Goal: Task Accomplishment & Management: Use online tool/utility

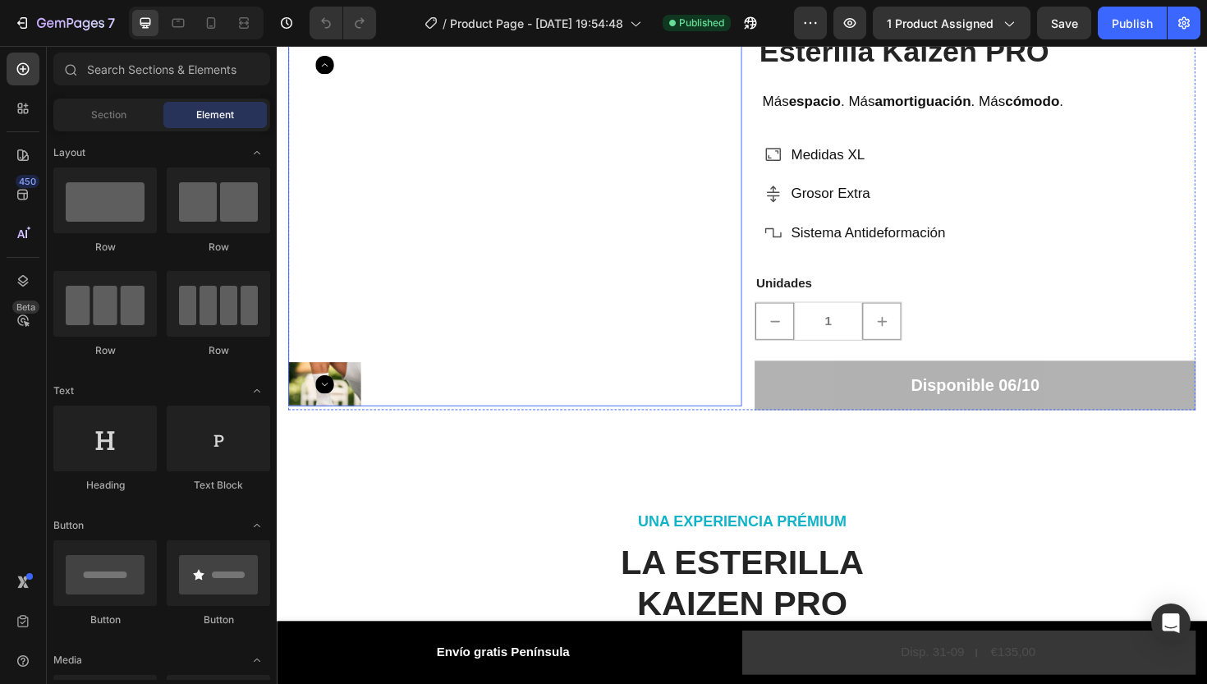
scroll to position [106, 0]
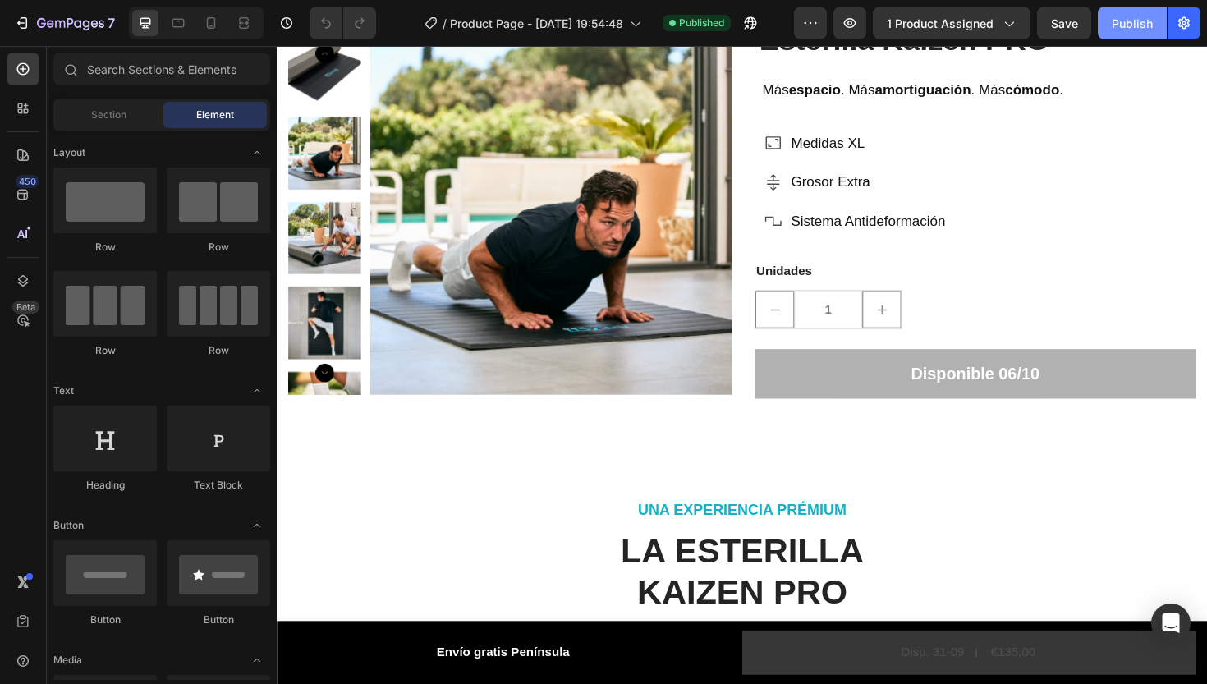
click at [1119, 19] on div "Publish" at bounding box center [1132, 23] width 41 height 17
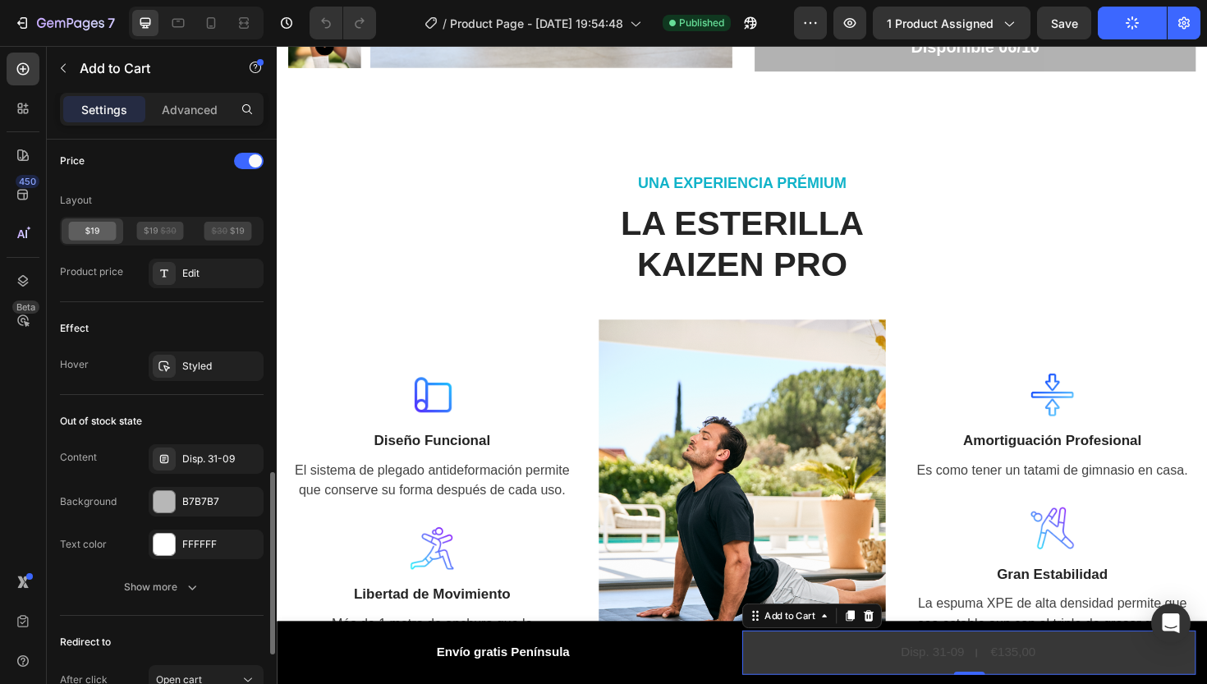
scroll to position [1154, 0]
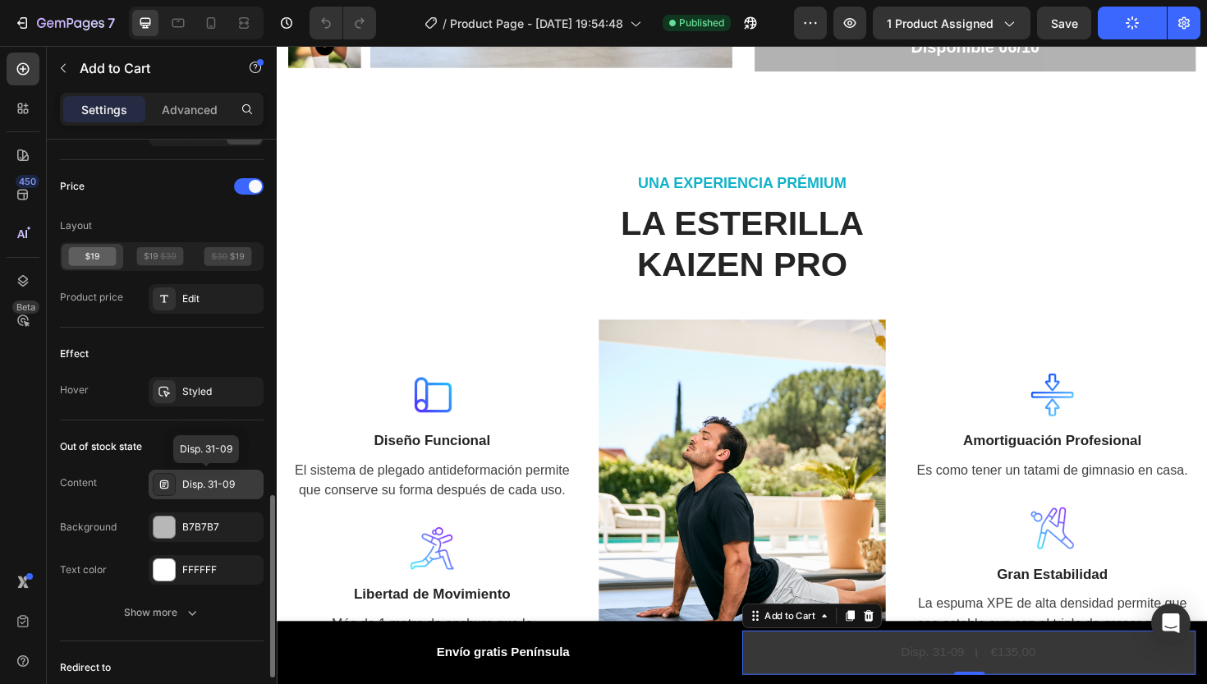
click at [194, 484] on div "Disp. 31-09" at bounding box center [220, 484] width 77 height 15
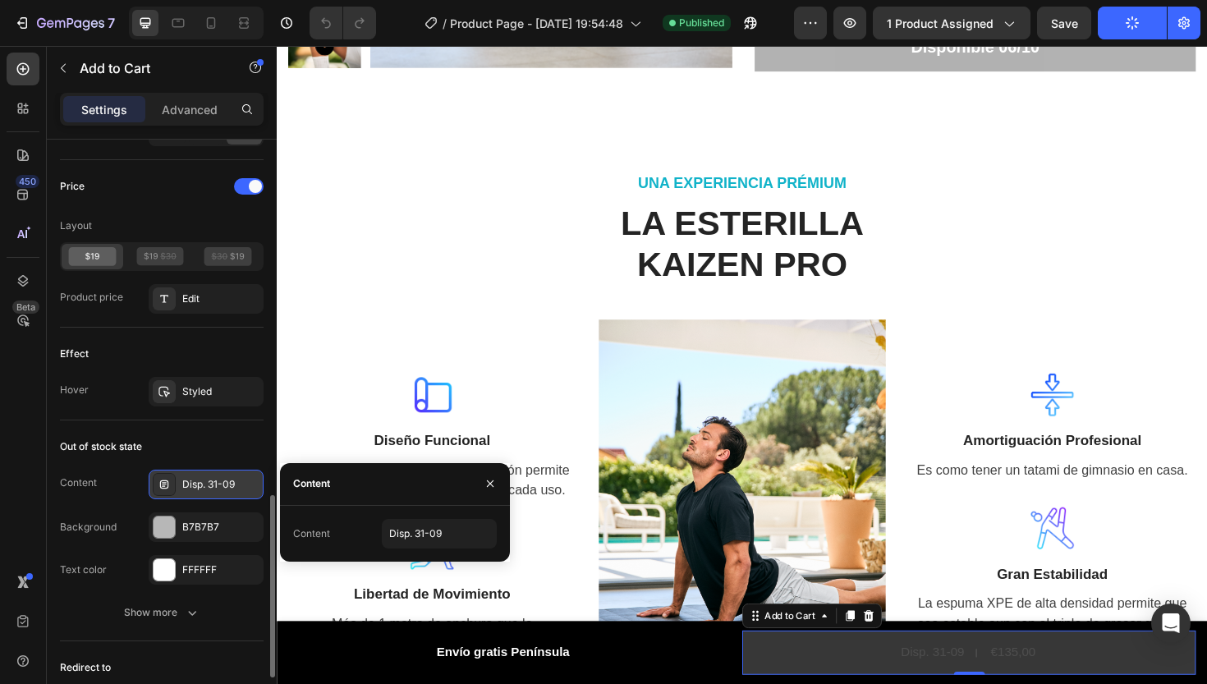
click at [224, 481] on div "Disp. 31-09" at bounding box center [220, 484] width 77 height 15
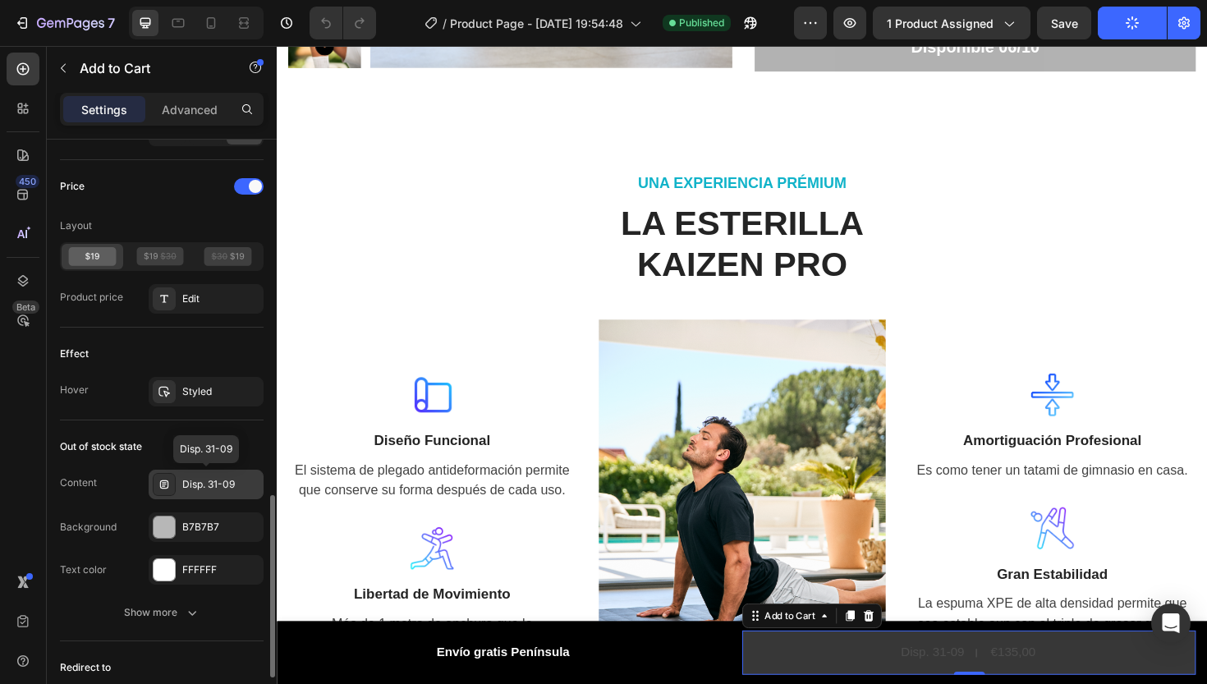
click at [235, 484] on div "Disp. 31-09" at bounding box center [220, 484] width 77 height 15
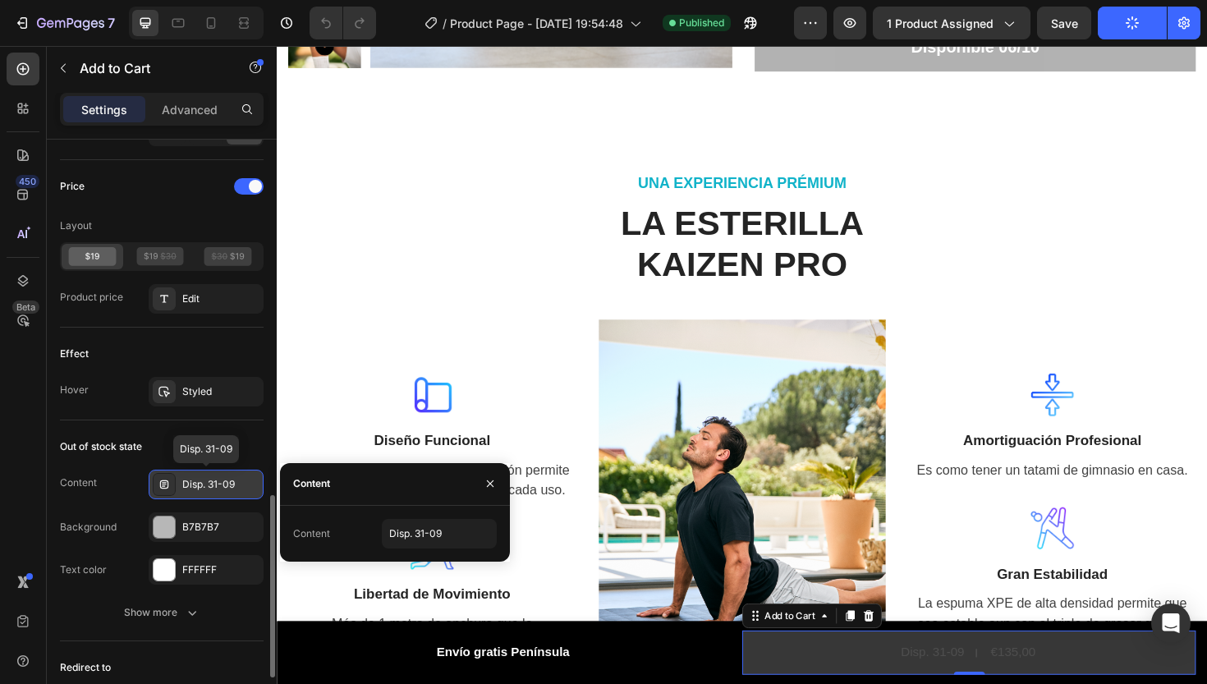
click at [235, 484] on div "Disp. 31-09" at bounding box center [220, 484] width 77 height 15
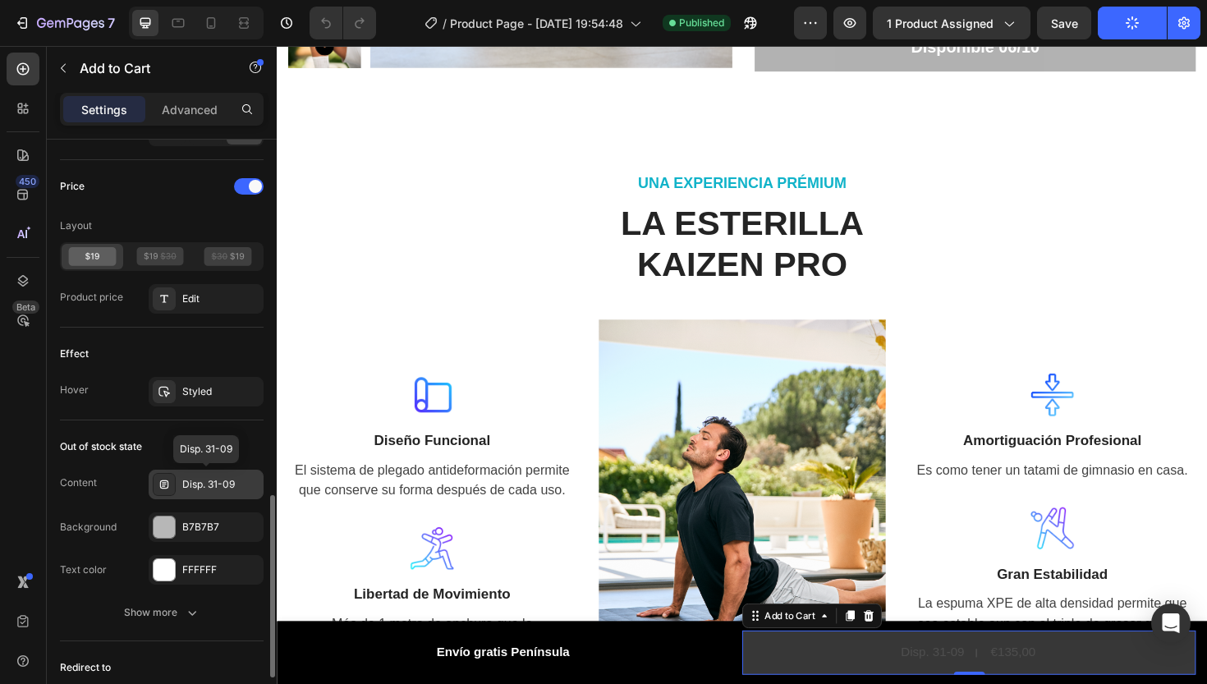
click at [194, 480] on div "Disp. 31-09" at bounding box center [220, 484] width 77 height 15
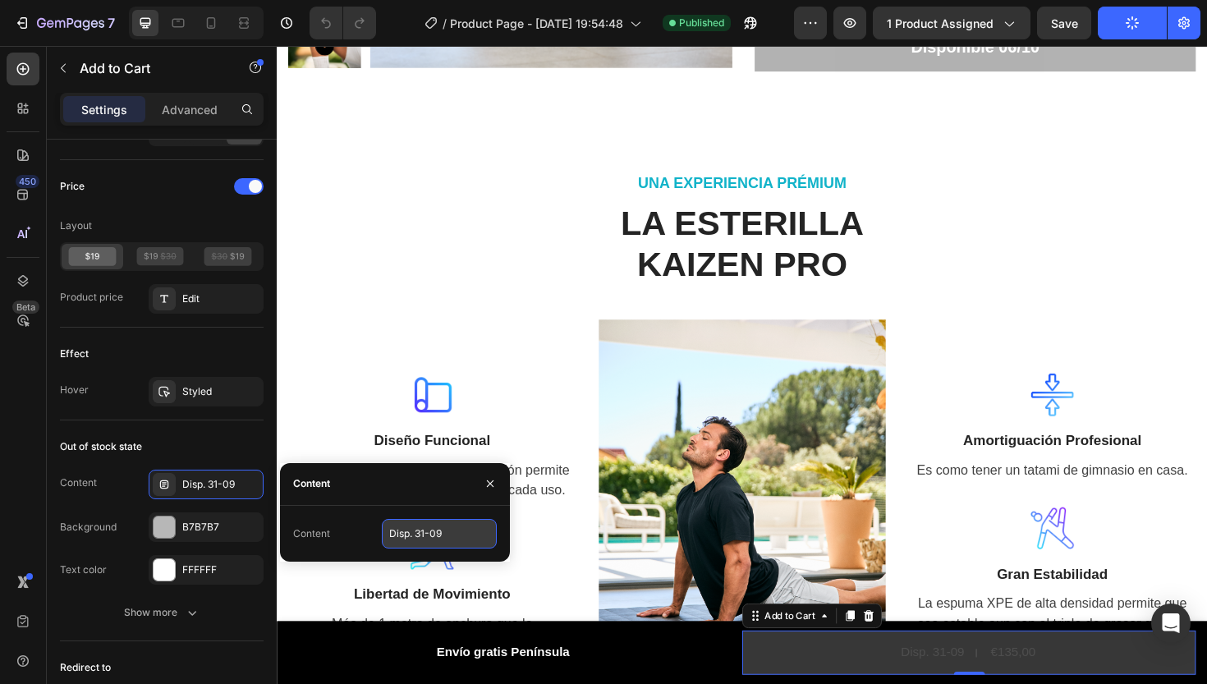
click at [450, 537] on input "Disp. 31-09" at bounding box center [439, 534] width 115 height 30
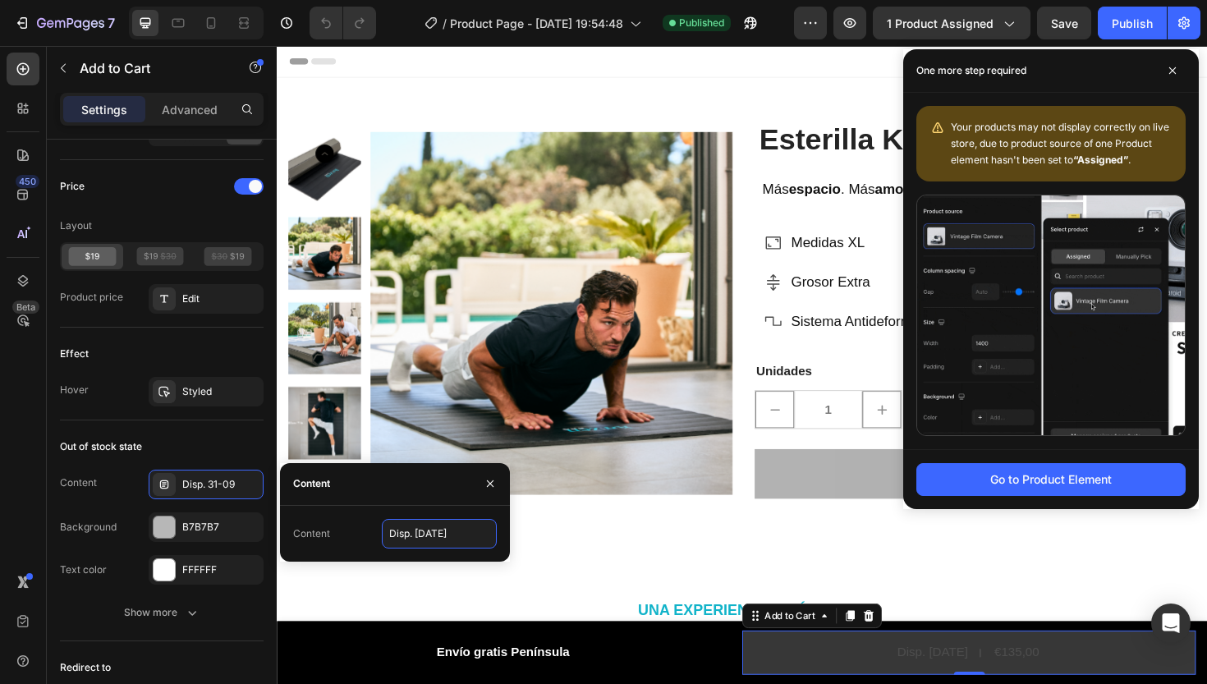
scroll to position [0, 0]
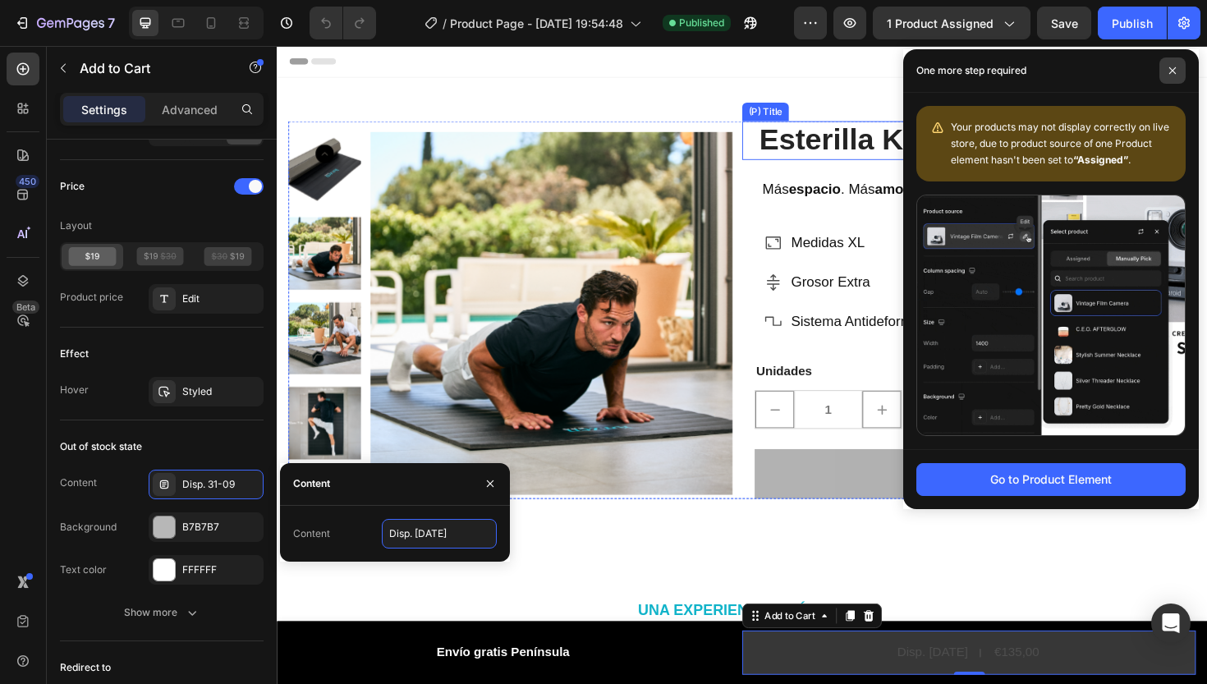
type input "Disp. [DATE]"
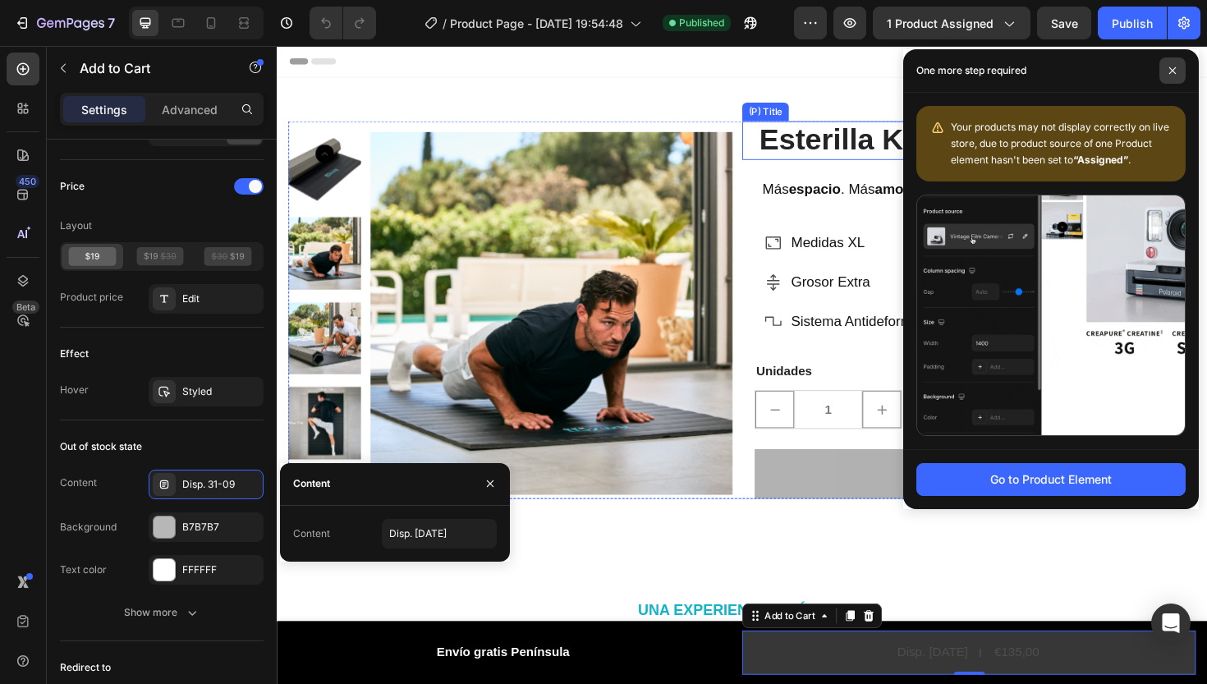
click at [1172, 65] on span at bounding box center [1173, 70] width 26 height 26
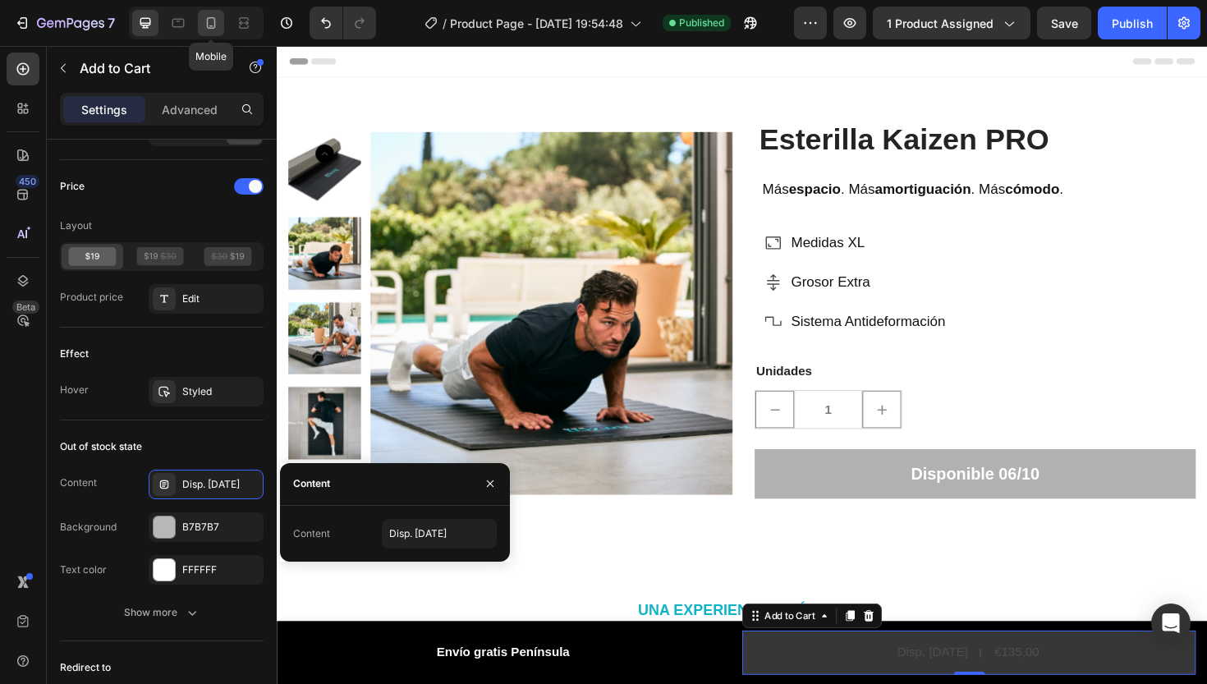
click at [212, 22] on icon at bounding box center [211, 23] width 16 height 16
type input "15"
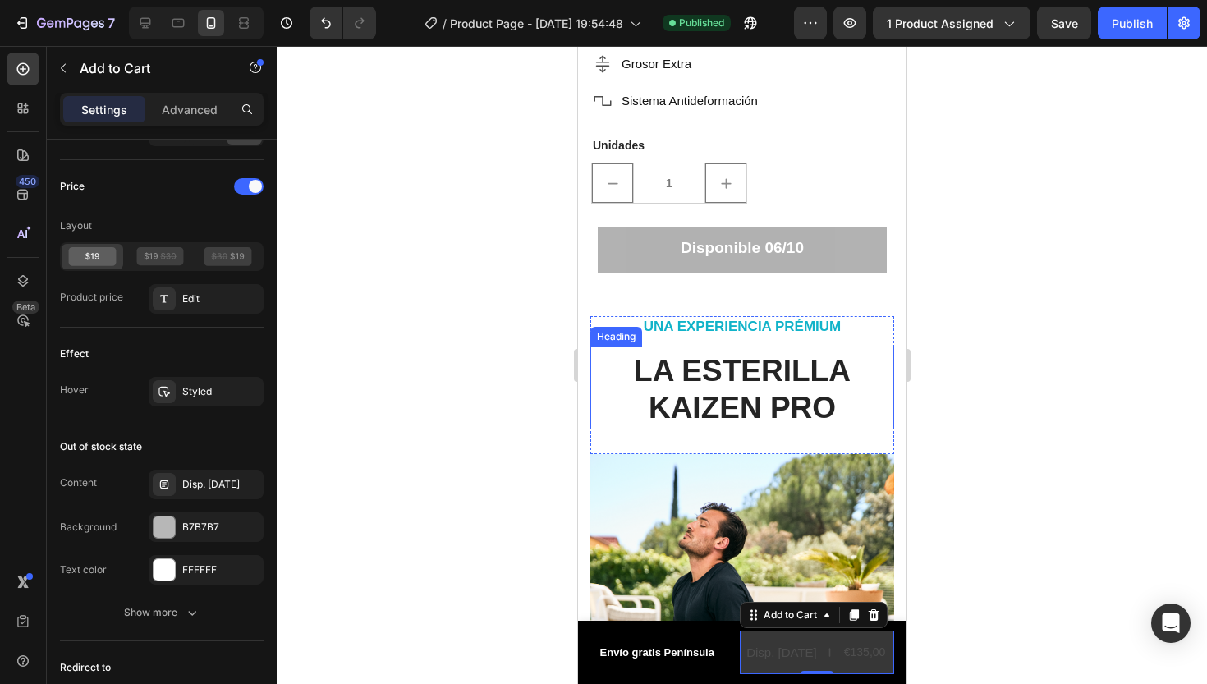
scroll to position [507, 0]
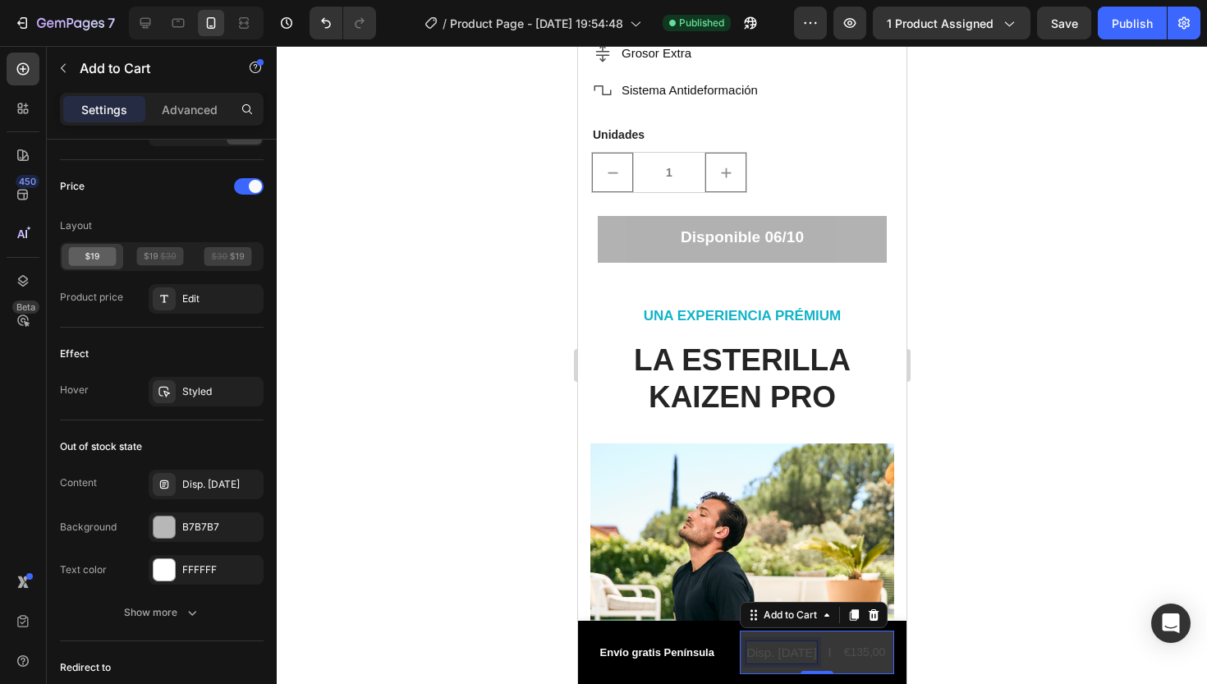
click at [783, 643] on div "Disp. [DATE]" at bounding box center [781, 652] width 71 height 22
click at [813, 641] on p "Disp. [DATE]" at bounding box center [781, 652] width 71 height 22
click at [816, 650] on p "Disp. [DATE]" at bounding box center [781, 652] width 71 height 22
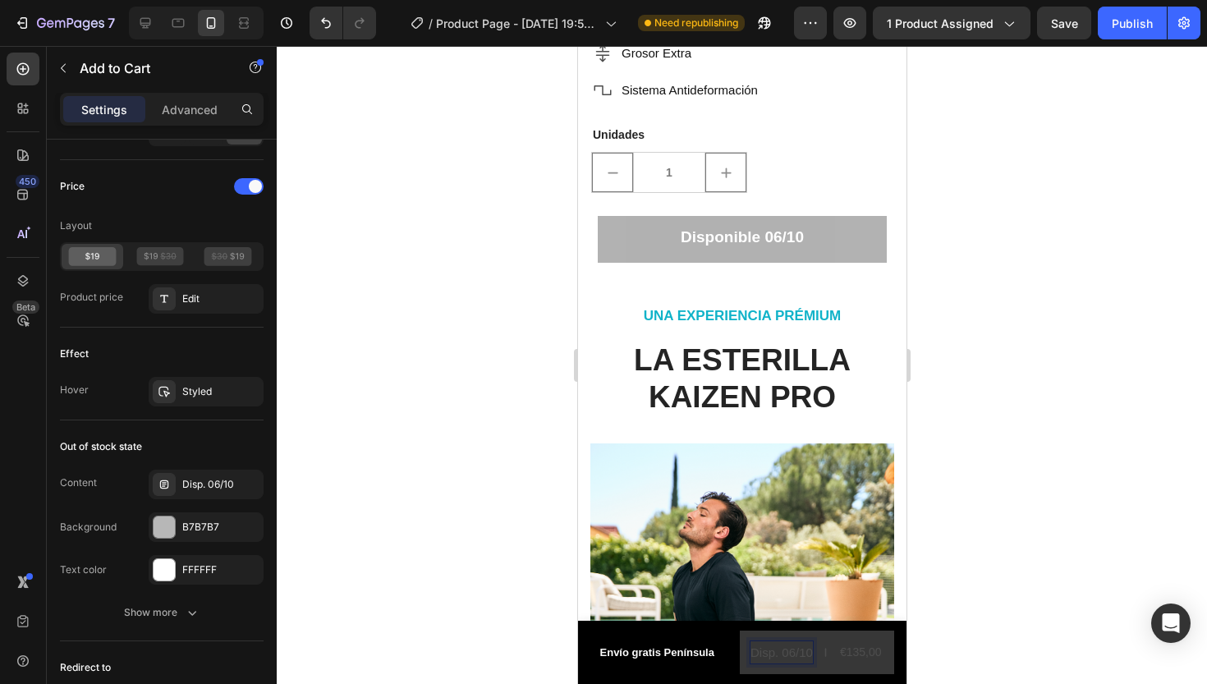
click at [1033, 549] on div at bounding box center [742, 365] width 931 height 638
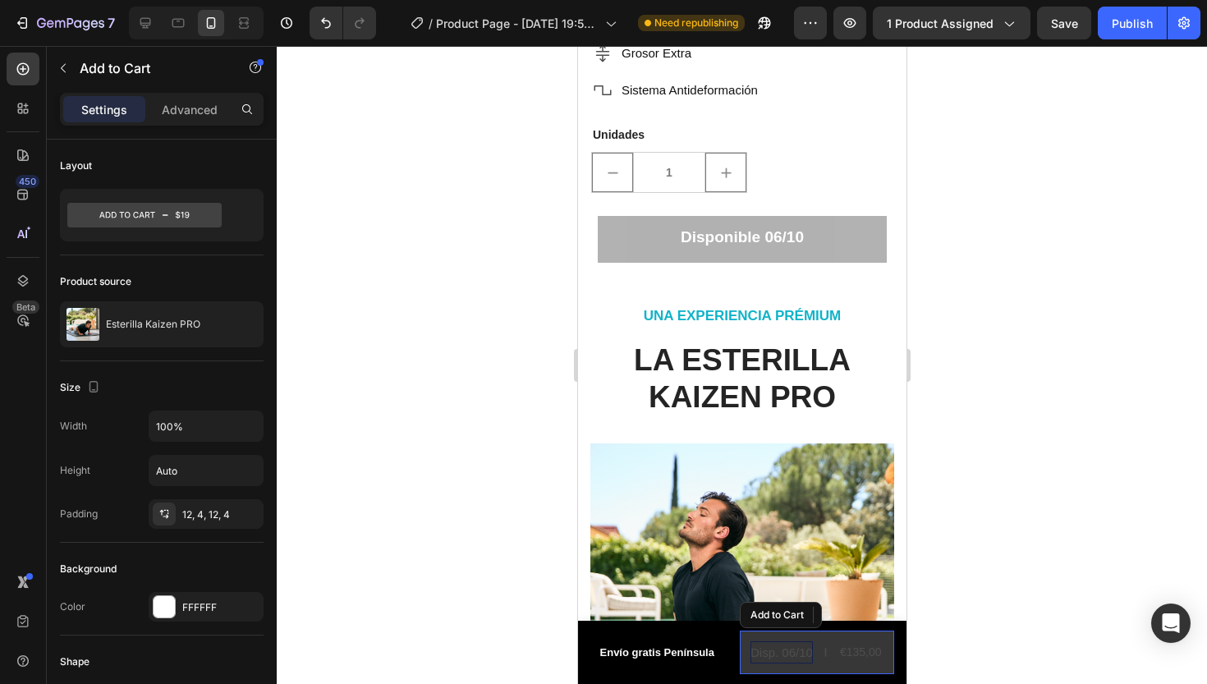
click at [862, 646] on div "€135,00" at bounding box center [860, 653] width 45 height 24
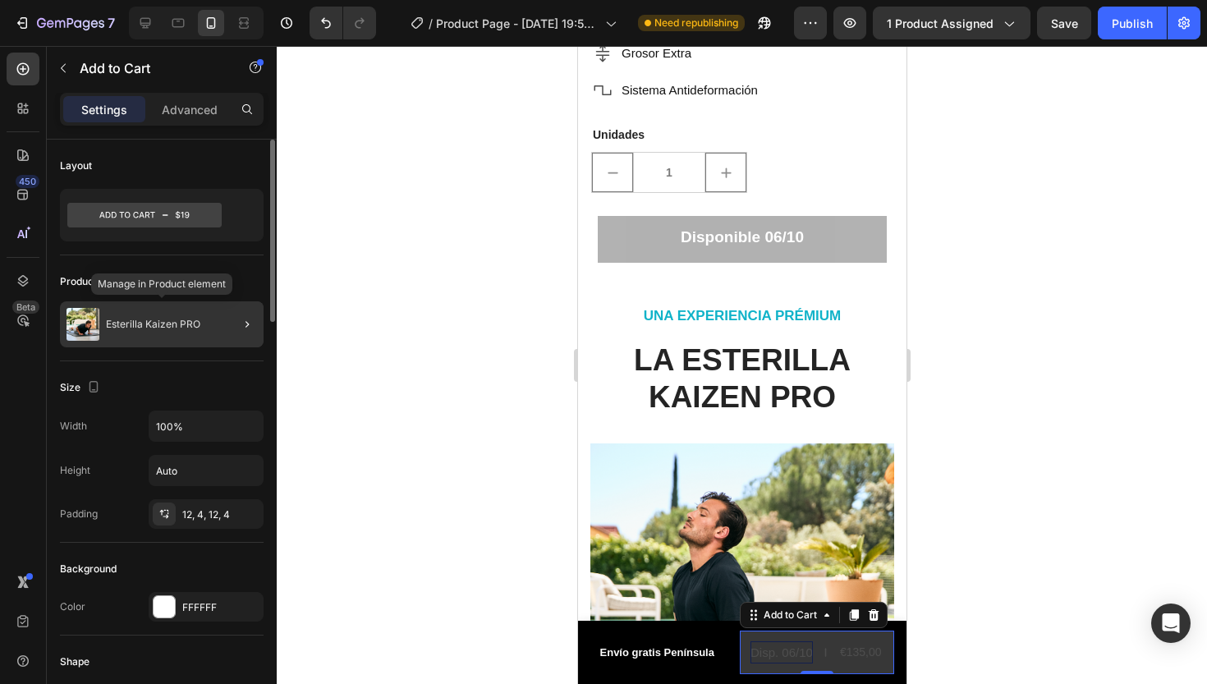
click at [180, 319] on p "Esterilla Kaizen PRO" at bounding box center [153, 324] width 94 height 11
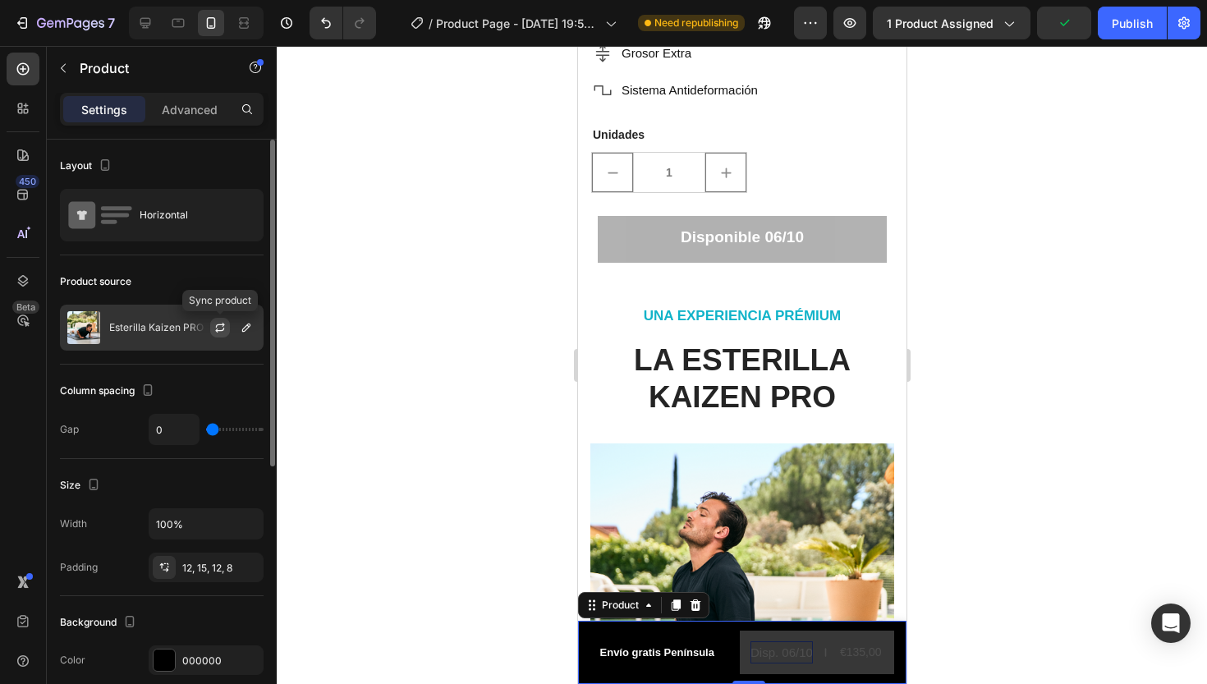
click at [218, 324] on icon "button" at bounding box center [220, 327] width 13 height 13
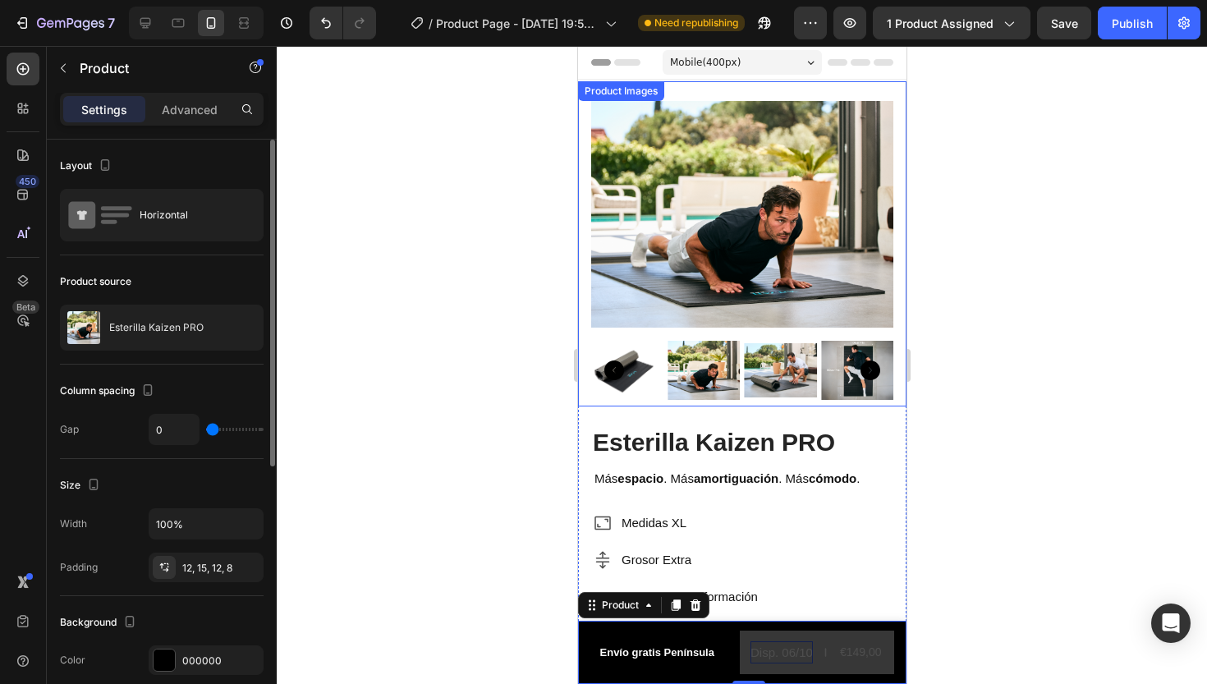
scroll to position [0, 0]
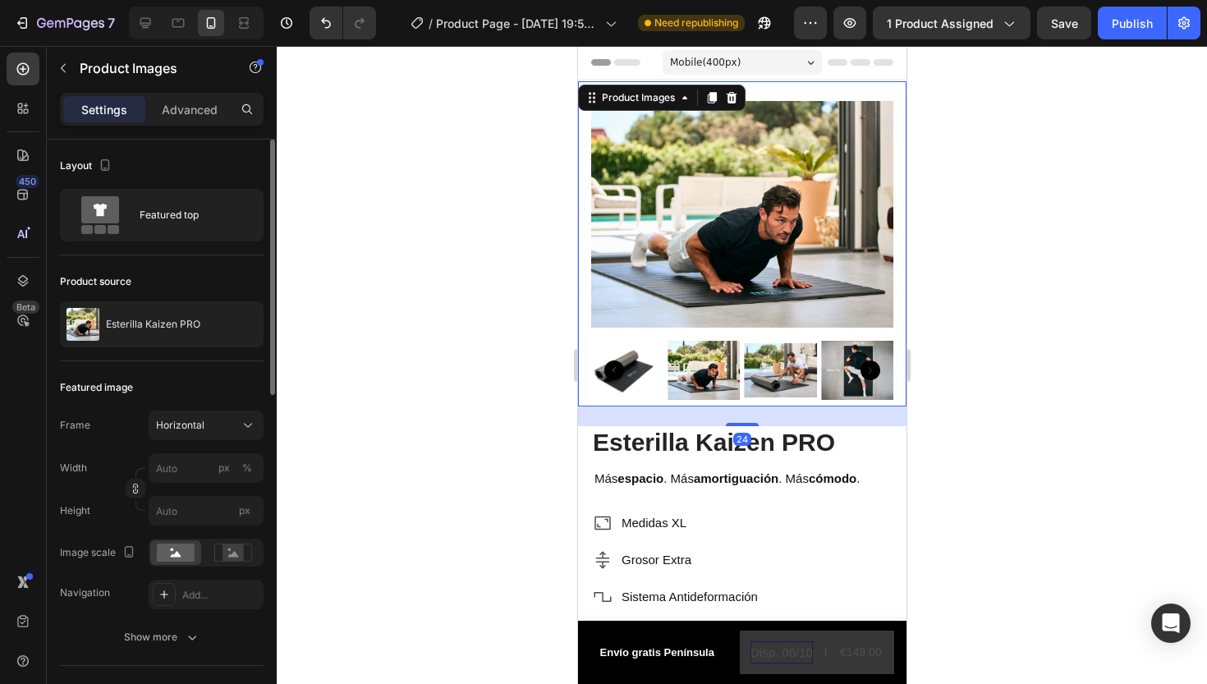
click at [715, 241] on img at bounding box center [742, 214] width 302 height 227
click at [171, 333] on div "Esterilla Kaizen PRO" at bounding box center [162, 324] width 204 height 46
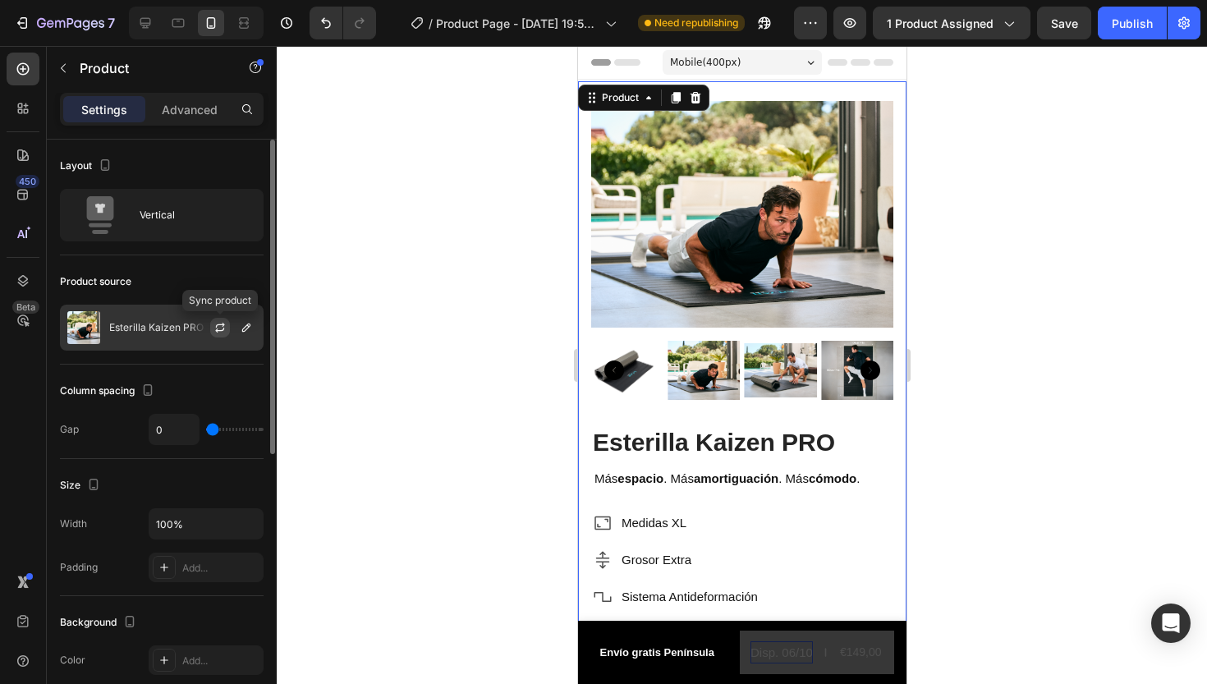
click at [224, 329] on icon "button" at bounding box center [220, 327] width 13 height 13
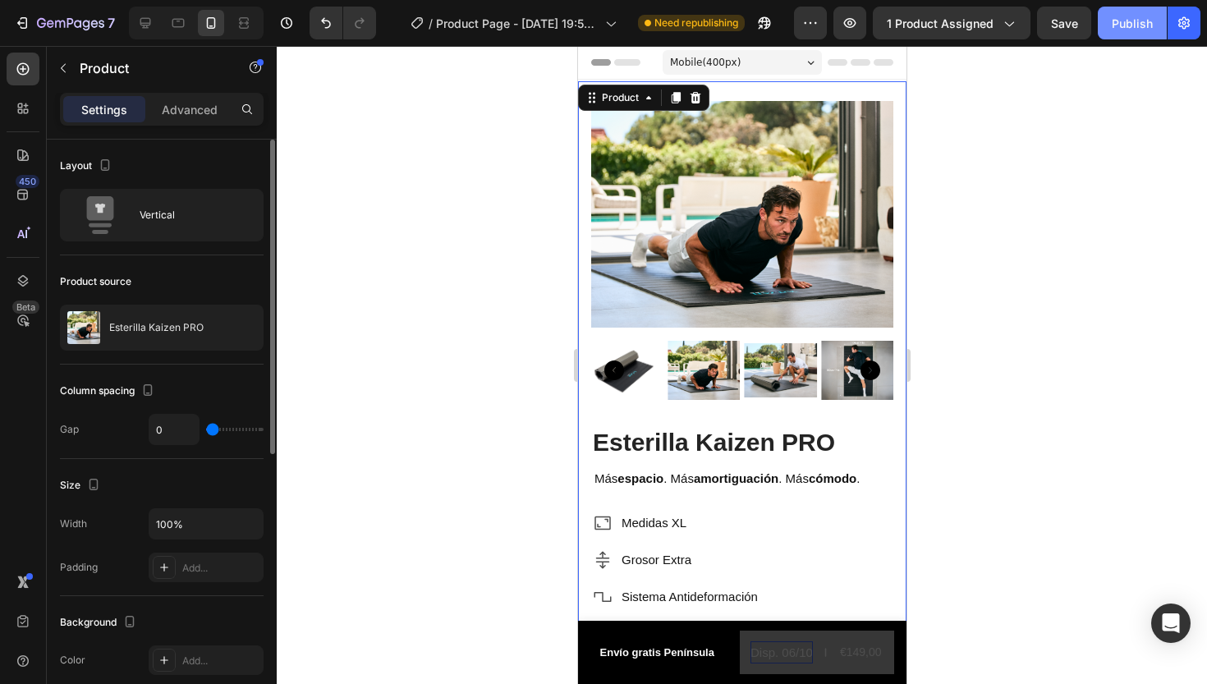
click at [1131, 31] on div "Publish" at bounding box center [1132, 23] width 41 height 17
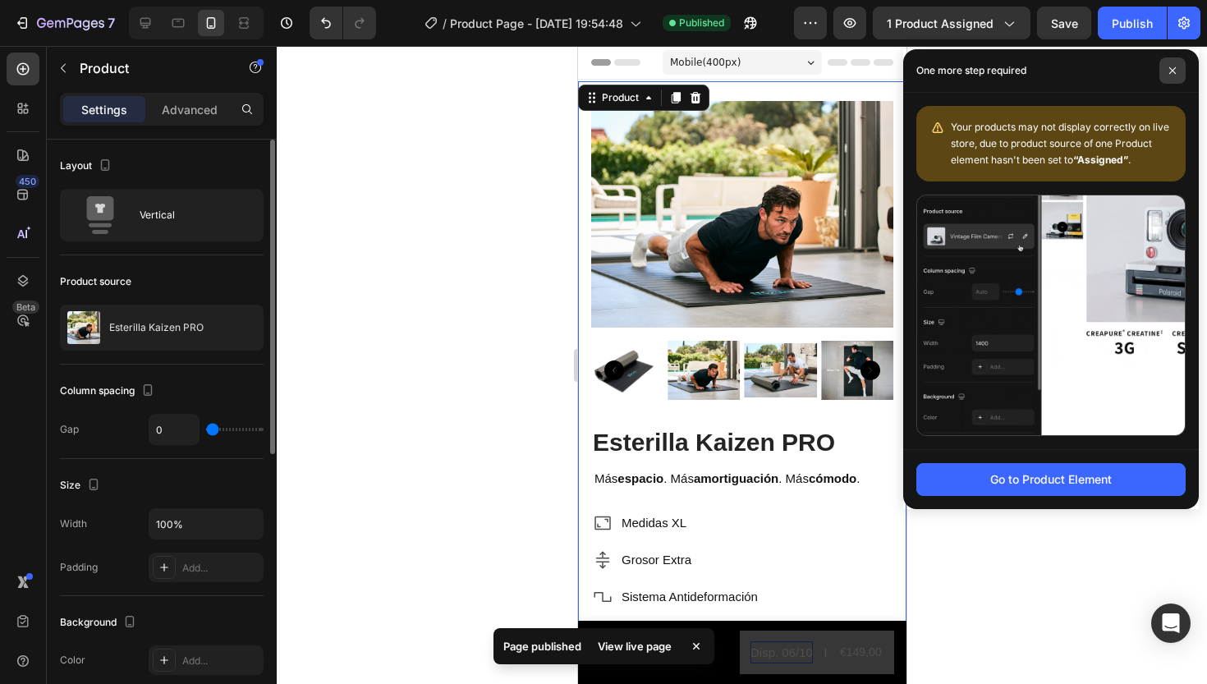
click at [1170, 68] on icon at bounding box center [1173, 70] width 7 height 7
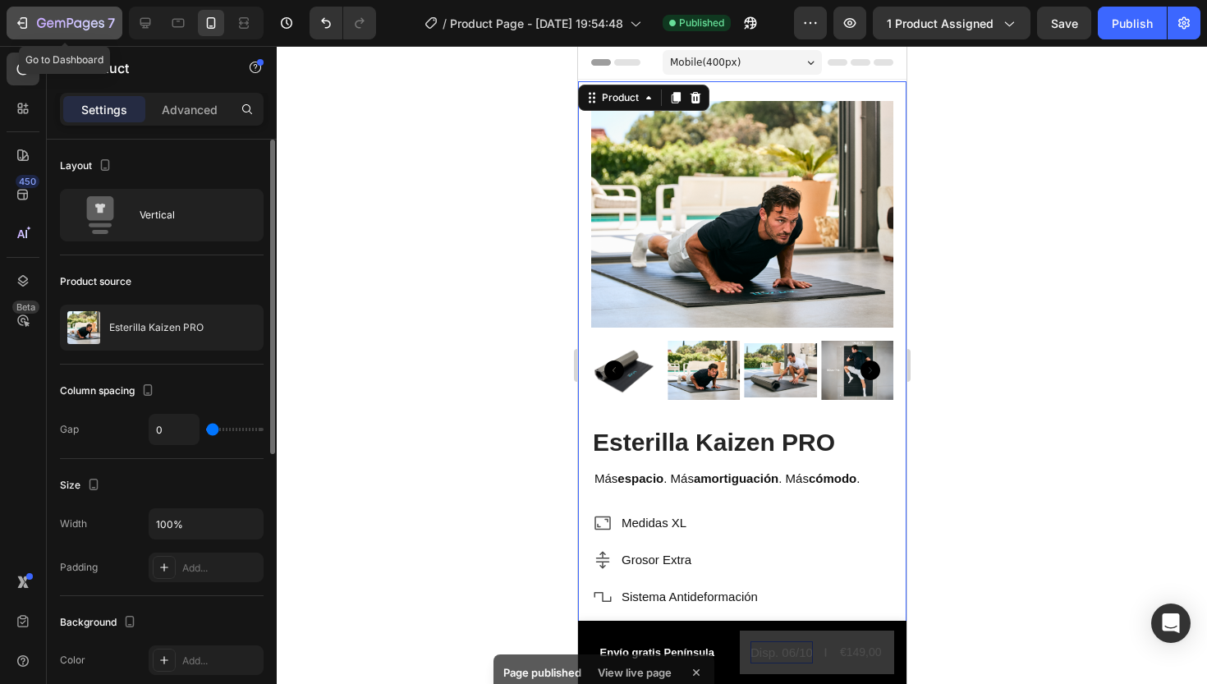
click at [25, 24] on icon "button" at bounding box center [22, 23] width 16 height 16
